Goal: Communication & Community: Answer question/provide support

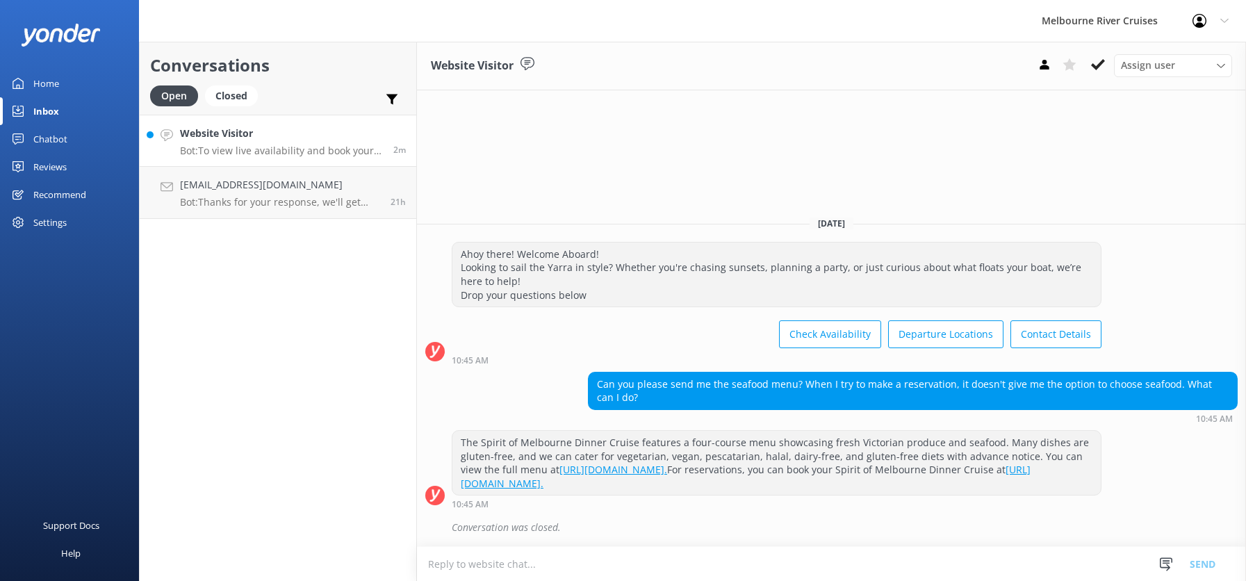
click at [211, 134] on h4 "Website Visitor" at bounding box center [281, 133] width 203 height 15
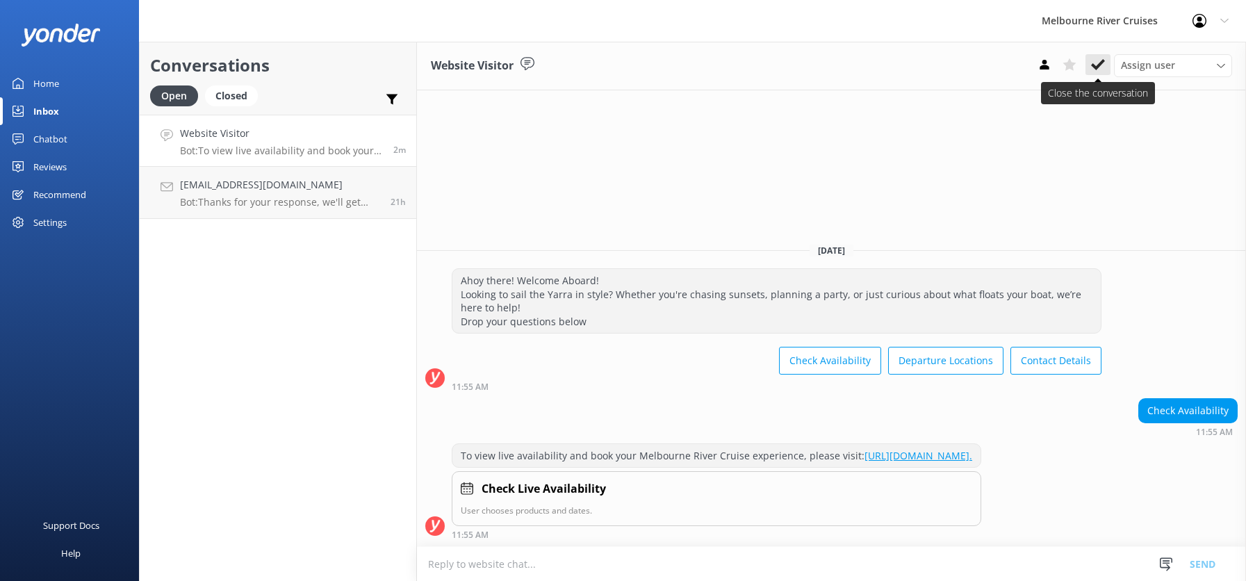
click at [1099, 61] on icon at bounding box center [1098, 65] width 14 height 14
